Goal: Check status: Check status

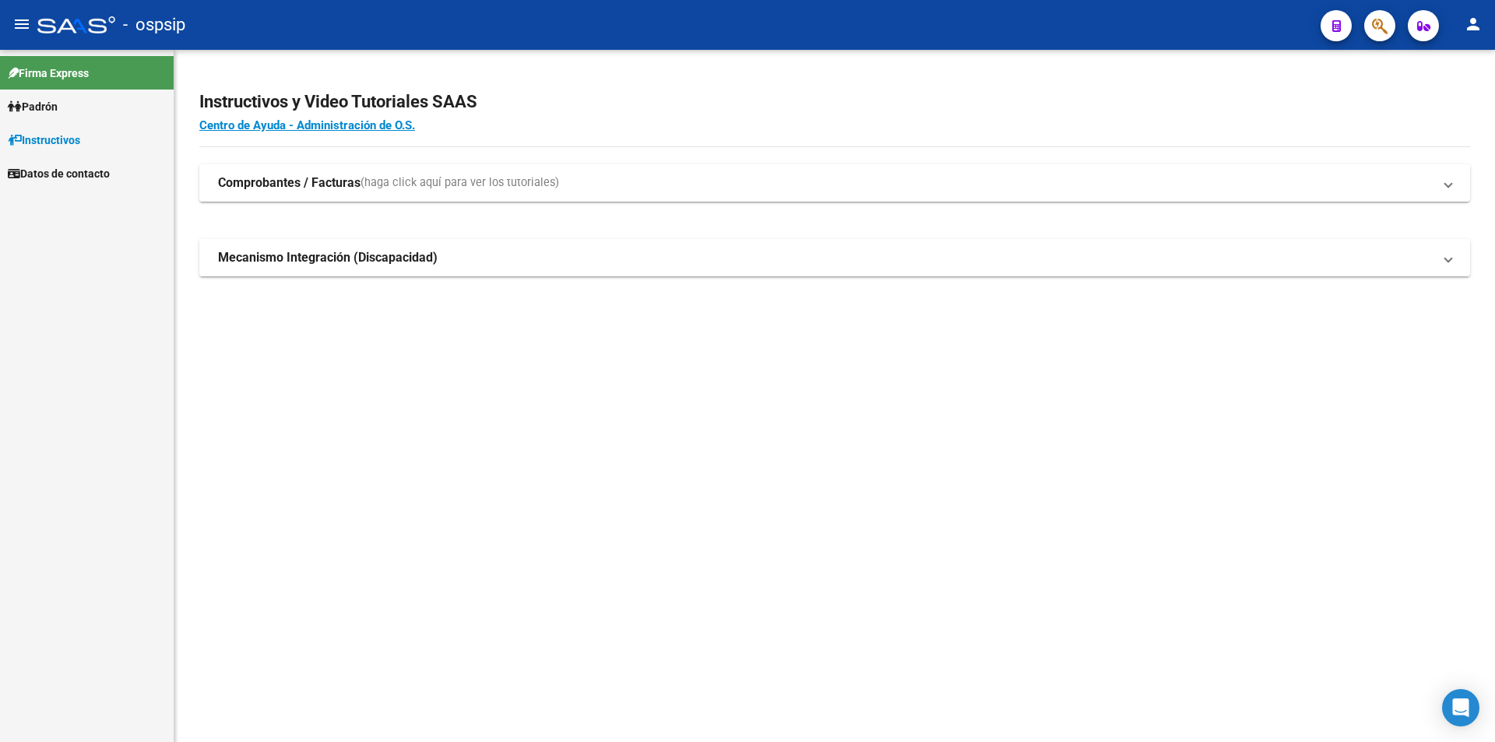
click at [38, 143] on span "Instructivos" at bounding box center [44, 140] width 72 height 17
click at [37, 119] on link "Padrón" at bounding box center [87, 106] width 174 height 33
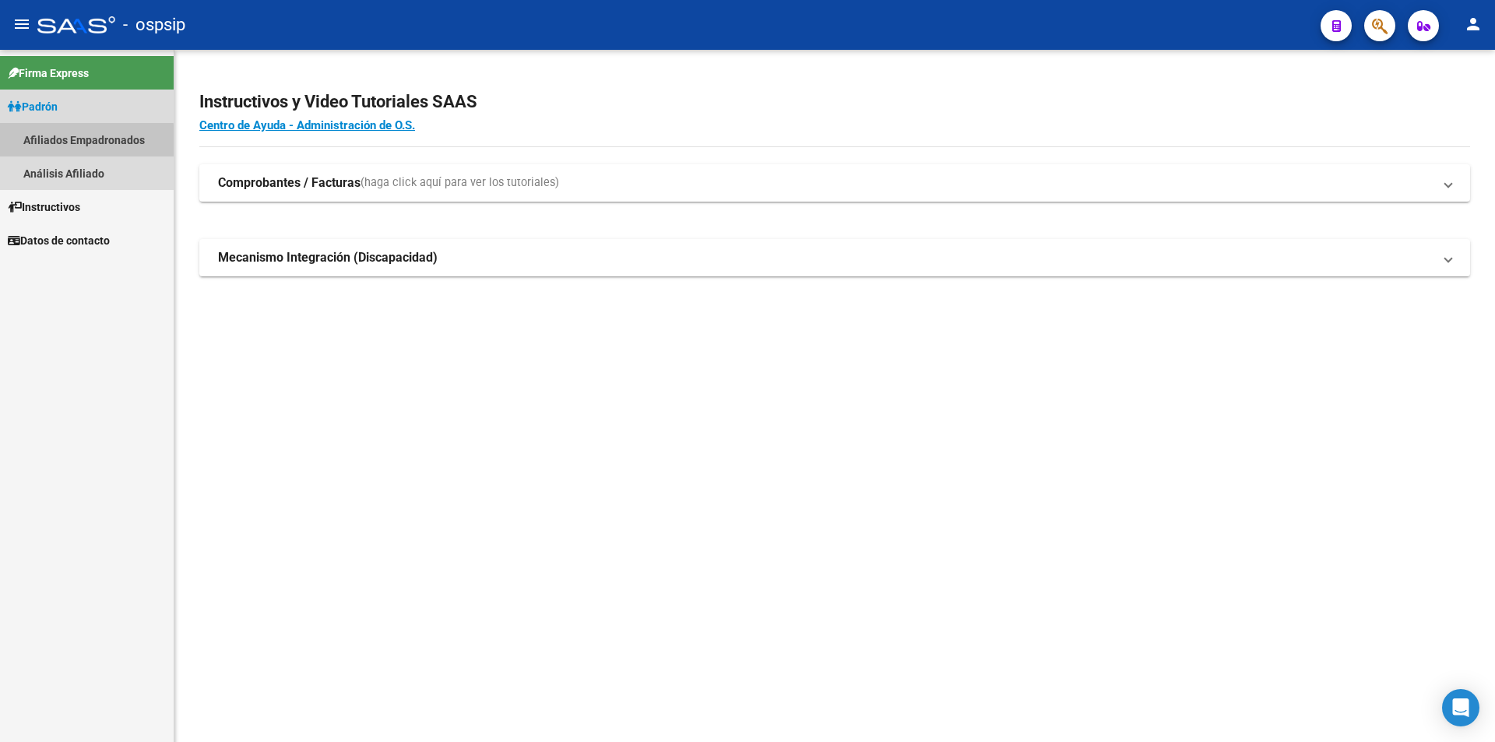
click at [64, 143] on link "Afiliados Empadronados" at bounding box center [87, 139] width 174 height 33
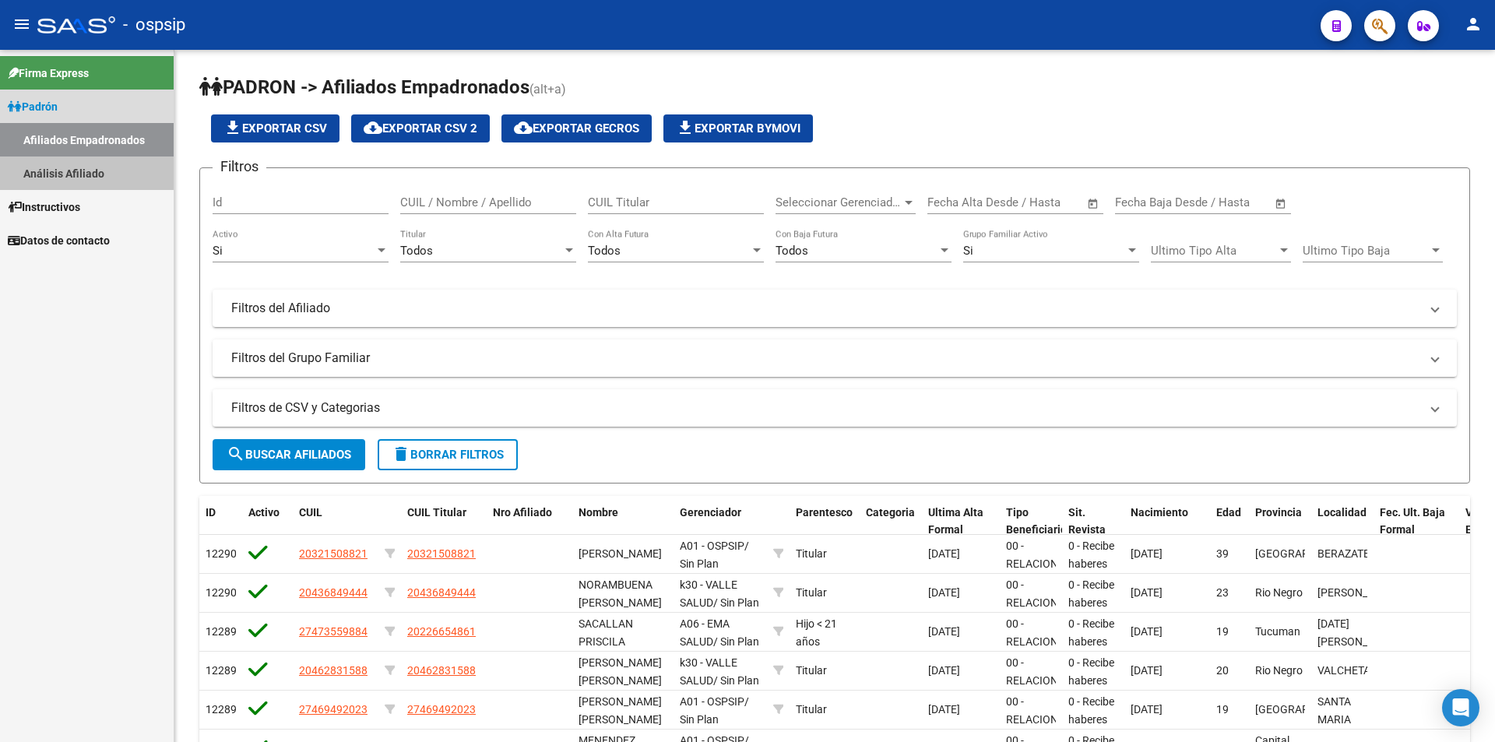
click at [118, 174] on link "Análisis Afiliado" at bounding box center [87, 173] width 174 height 33
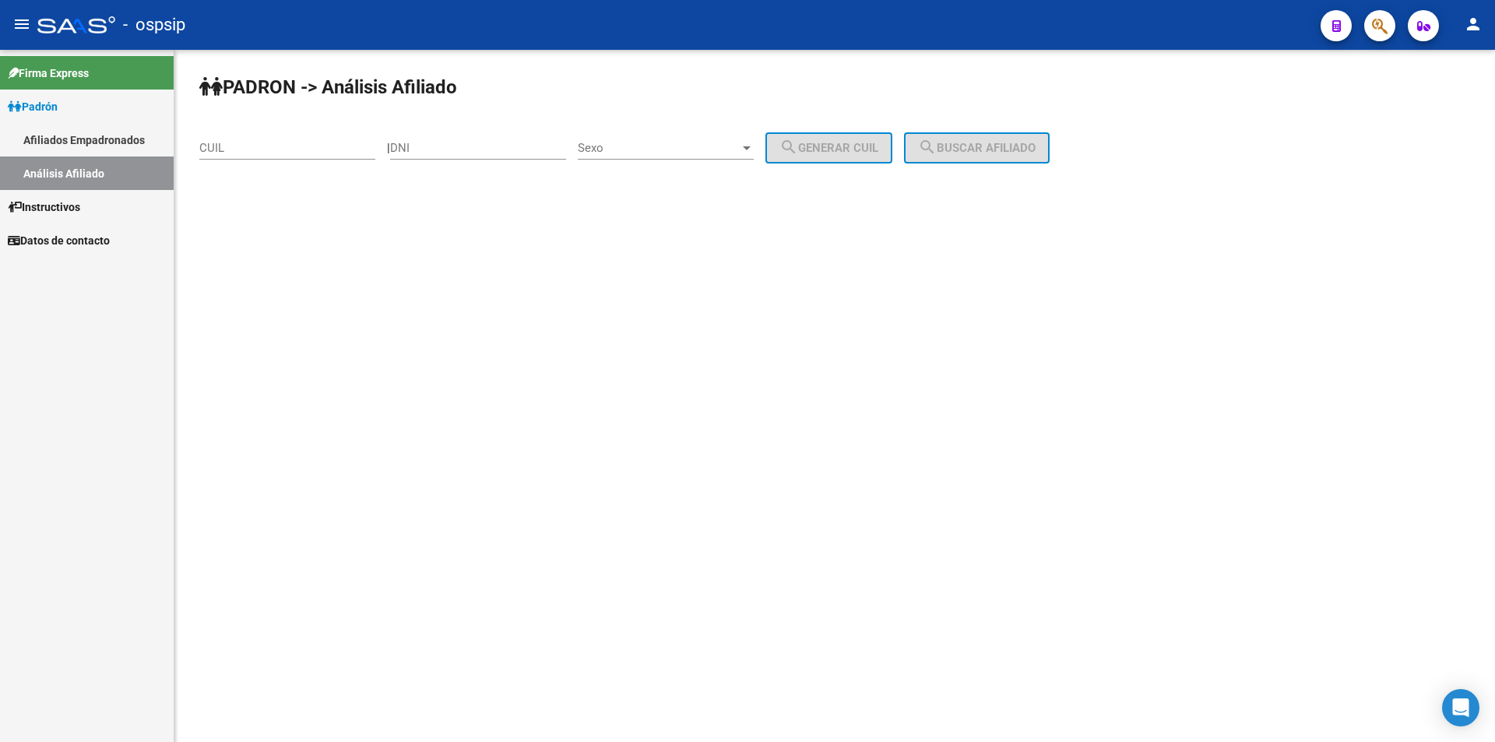
click at [264, 149] on input "CUIL" at bounding box center [287, 148] width 176 height 14
paste input "20-29985817-1"
type input "20-29985817-1"
click at [969, 145] on span "search Buscar afiliado" at bounding box center [977, 148] width 118 height 14
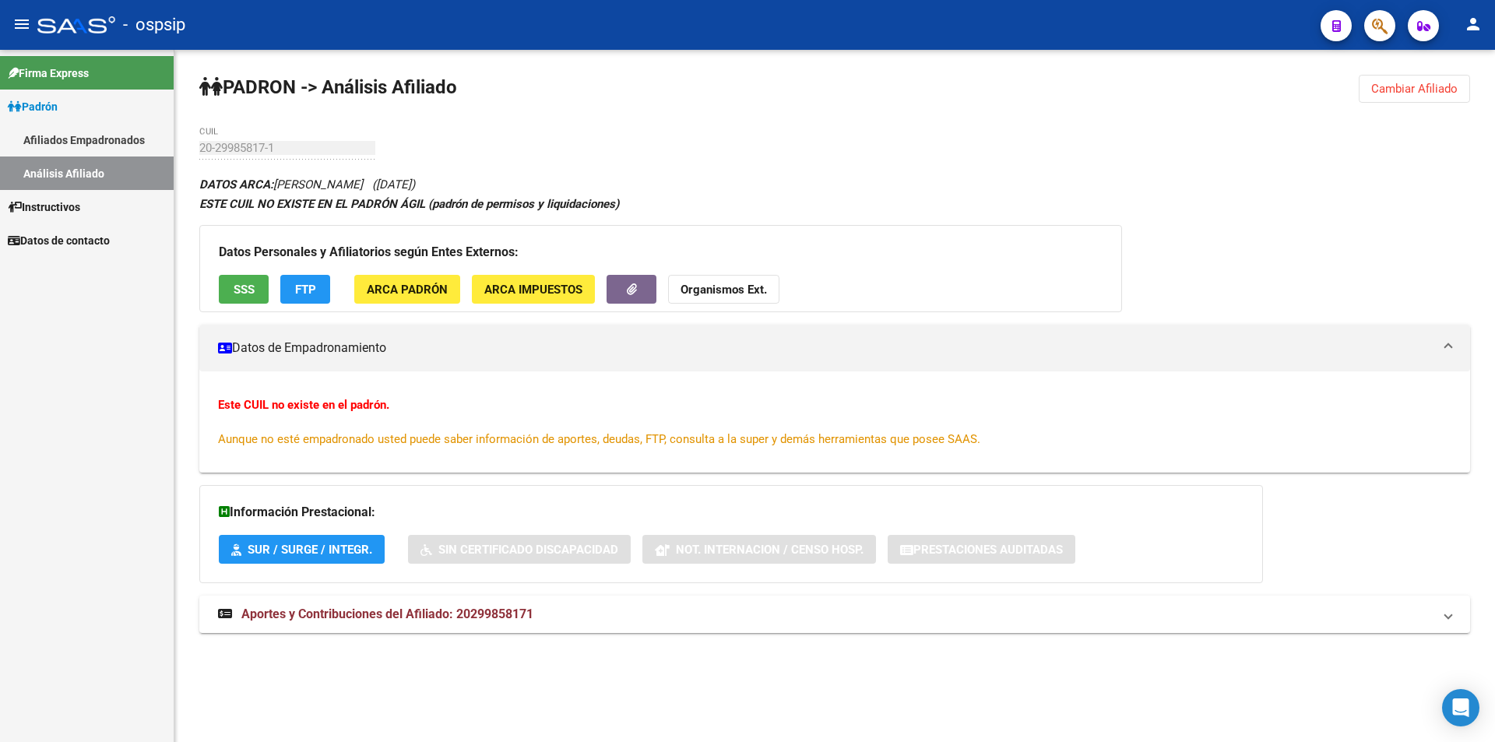
click at [258, 289] on button "SSS" at bounding box center [244, 289] width 50 height 29
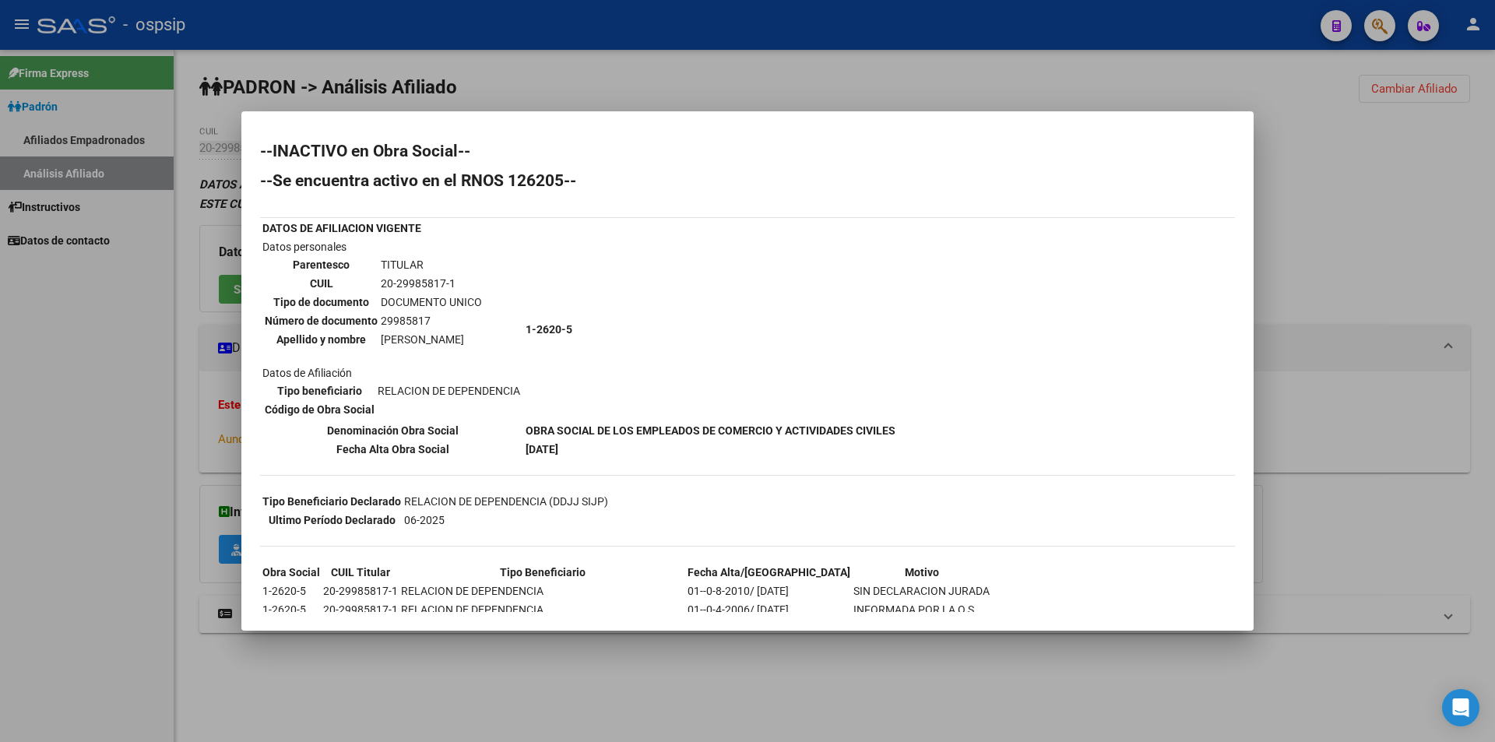
click at [758, 83] on div at bounding box center [747, 371] width 1495 height 742
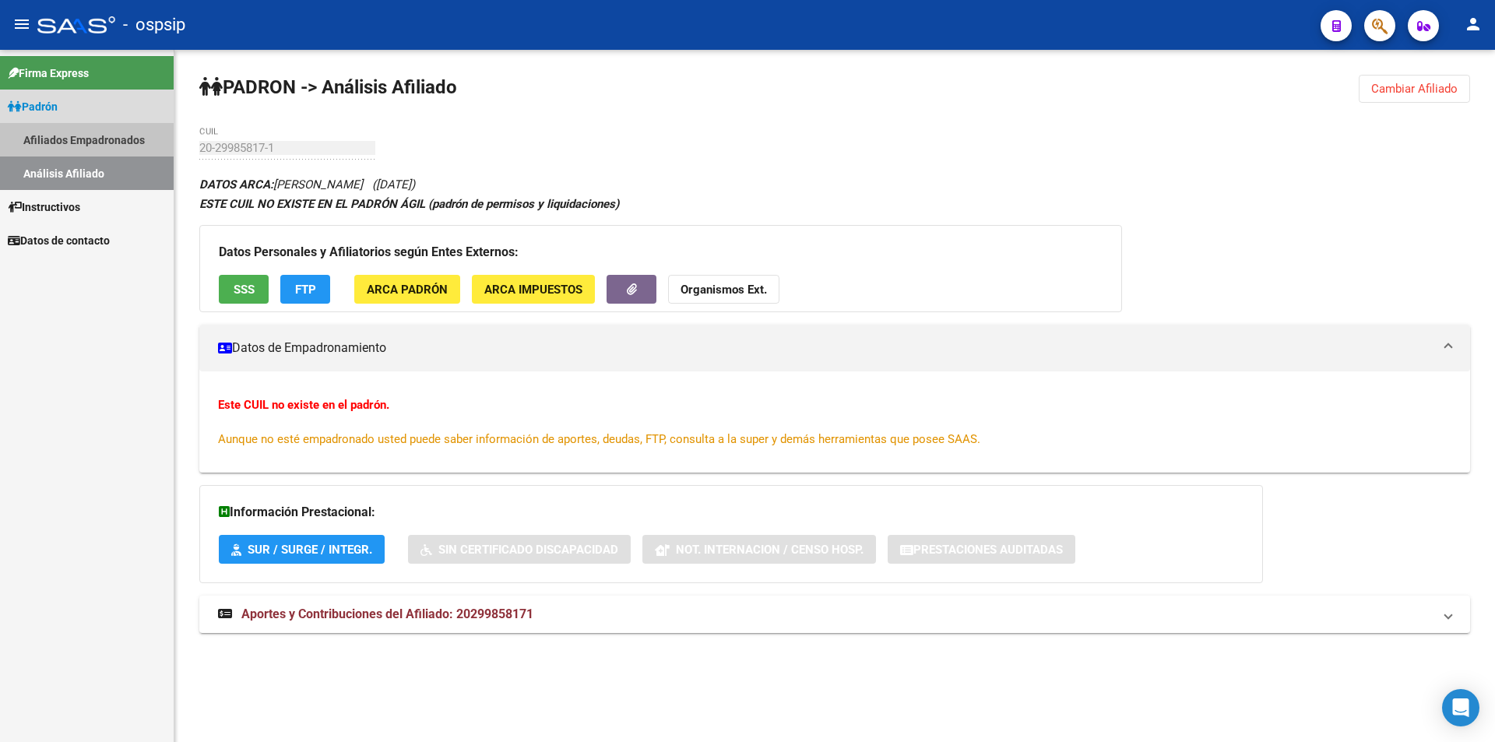
click at [69, 148] on link "Afiliados Empadronados" at bounding box center [87, 139] width 174 height 33
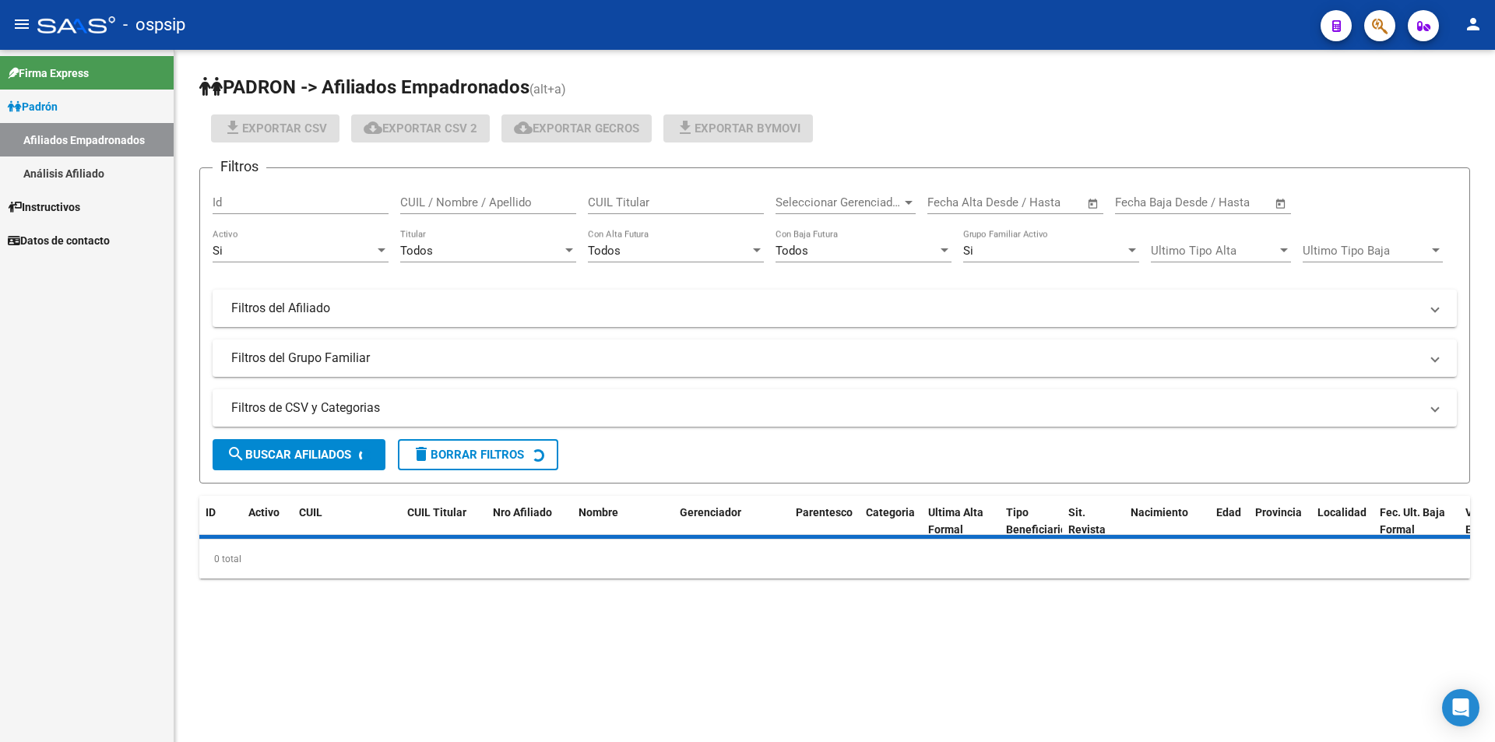
click at [89, 171] on link "Análisis Afiliado" at bounding box center [87, 173] width 174 height 33
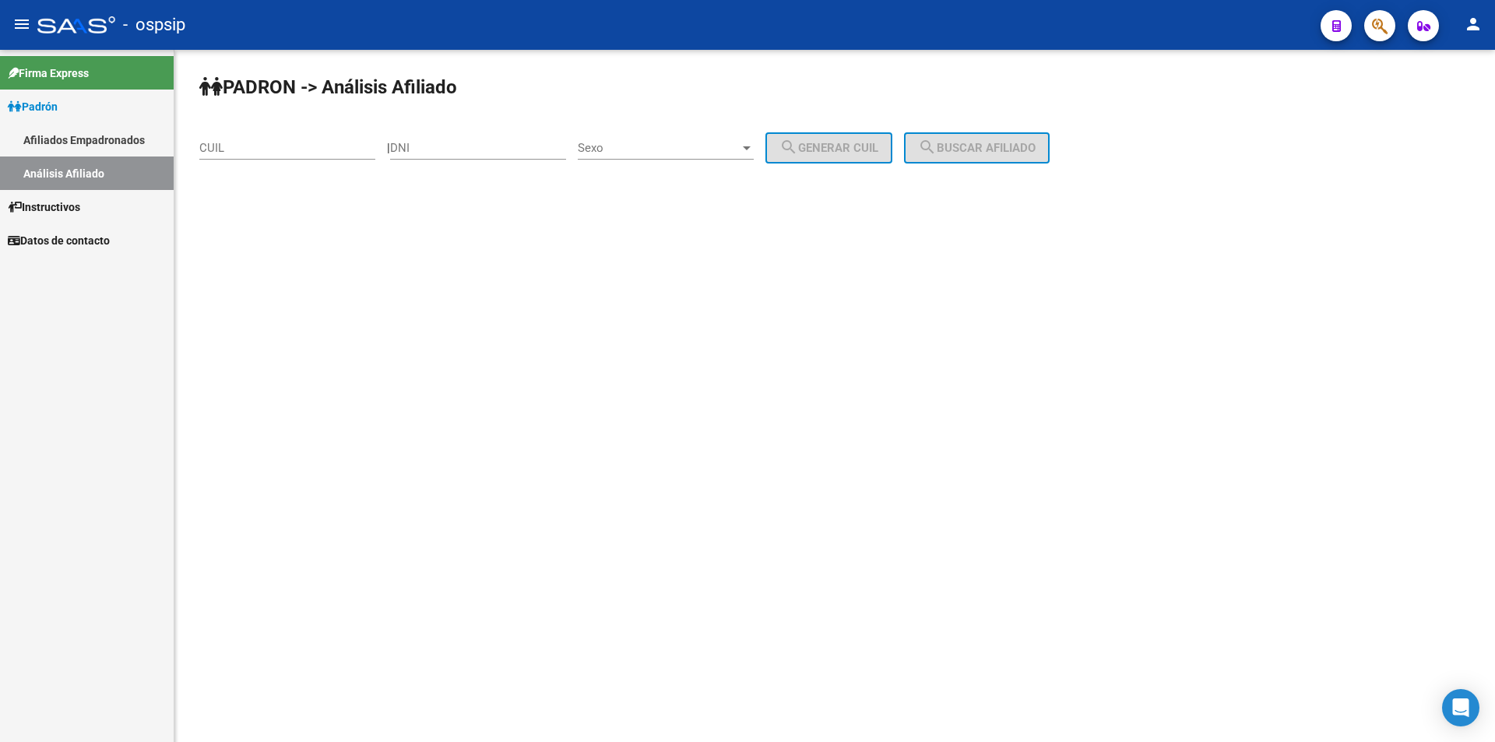
click at [248, 153] on input "CUIL" at bounding box center [287, 148] width 176 height 14
paste input "23-39096020-4"
type input "23-39096020-4"
click at [1031, 155] on button "search Buscar afiliado" at bounding box center [977, 147] width 146 height 31
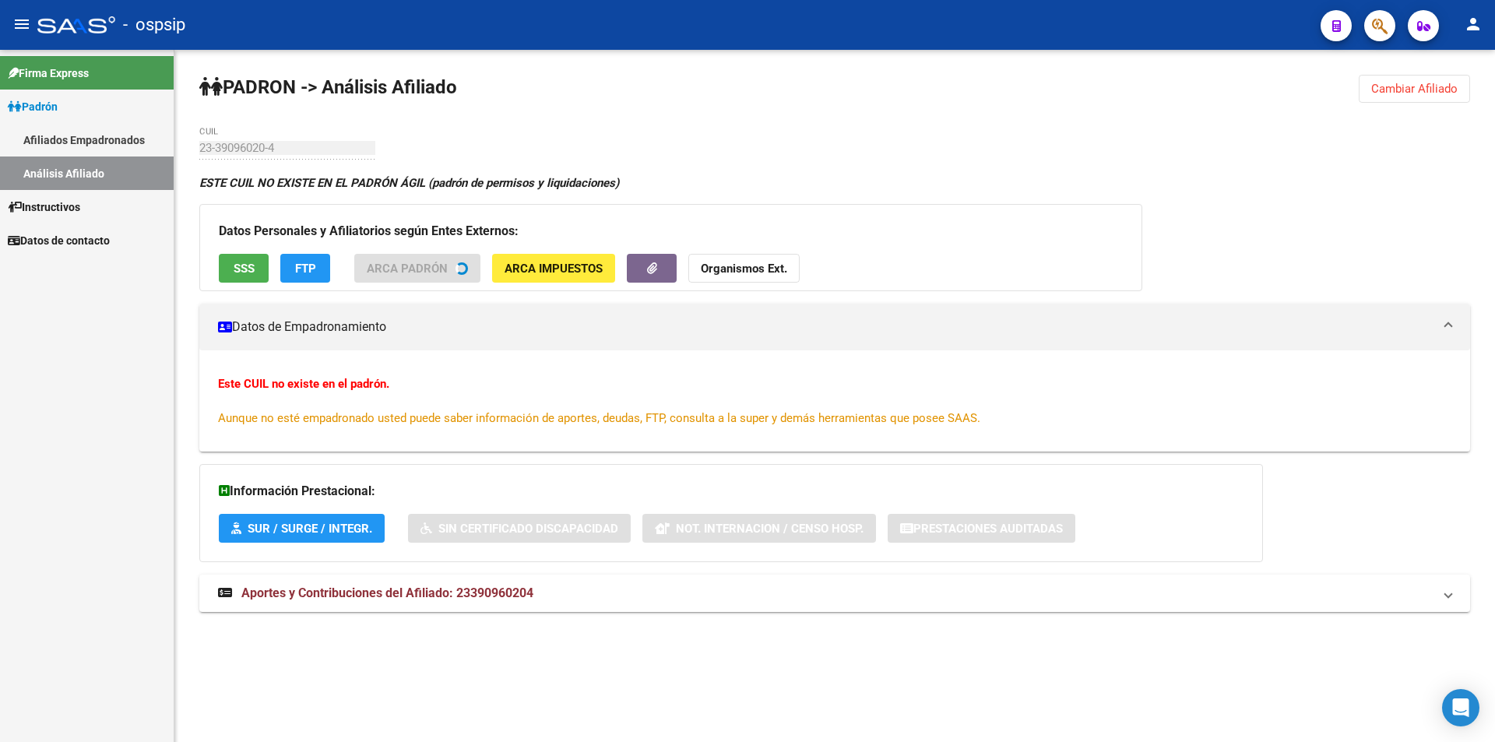
click at [248, 273] on div "Datos Personales y Afiliatorios según Entes Externos: SSS FTP ARCA Padrón ARCA …" at bounding box center [670, 247] width 943 height 87
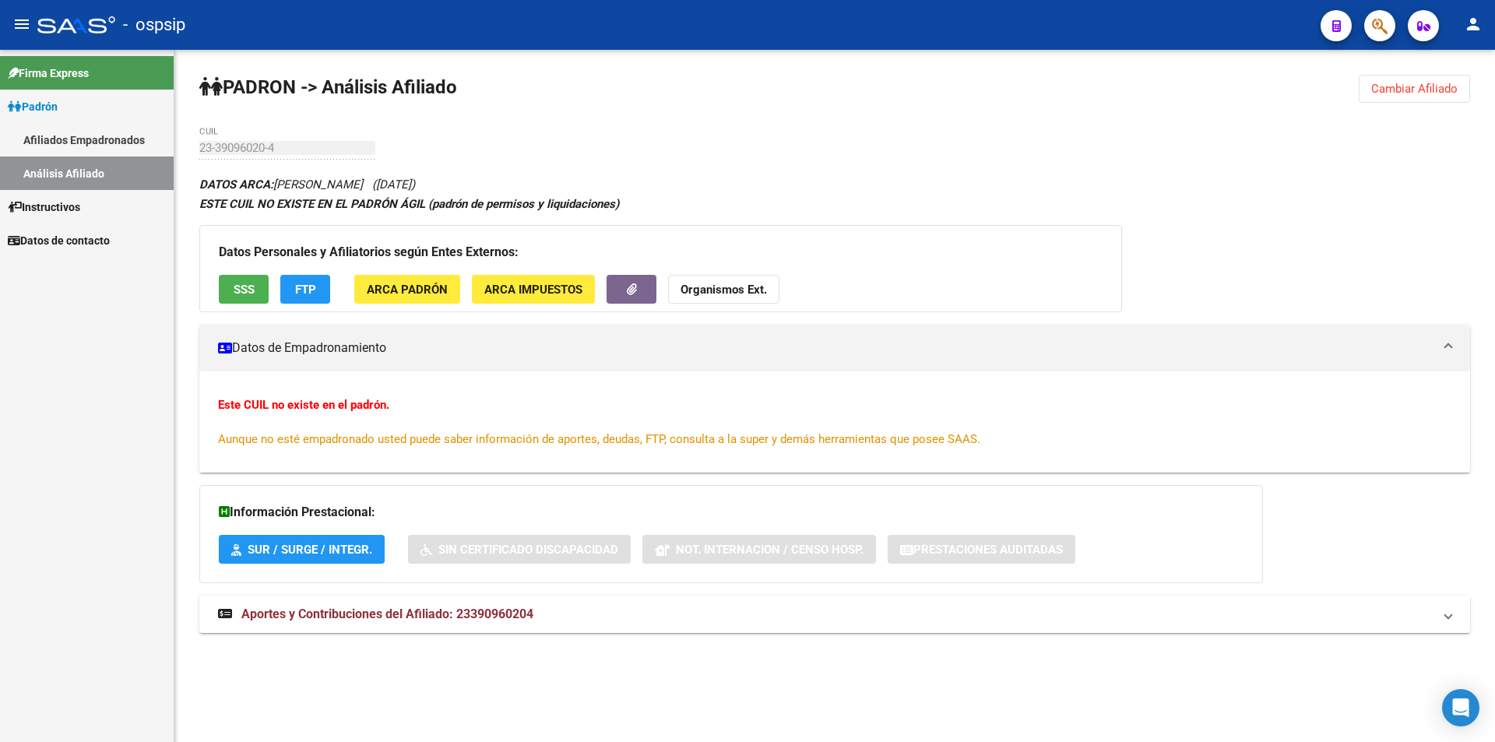
click at [243, 289] on span "SSS" at bounding box center [244, 290] width 21 height 14
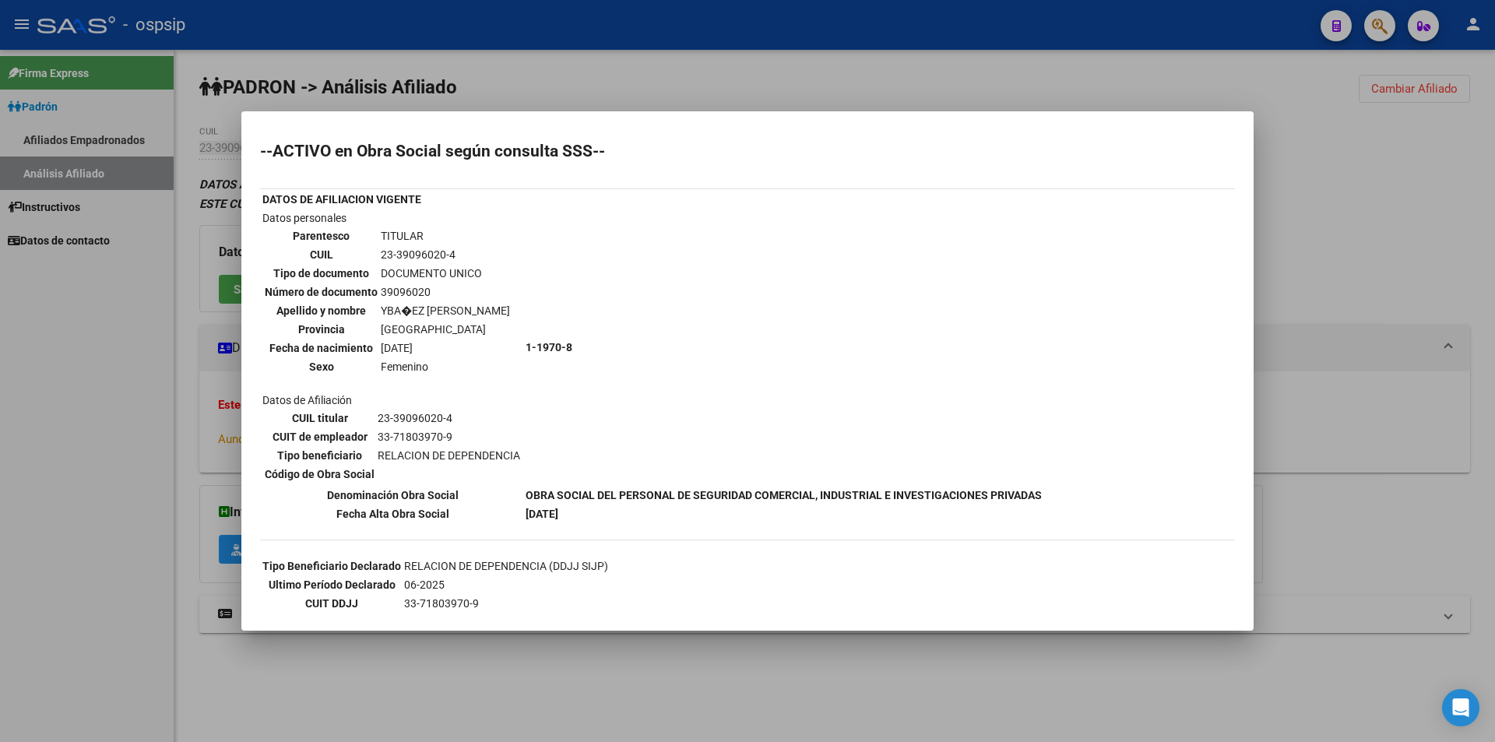
click at [93, 514] on div at bounding box center [747, 371] width 1495 height 742
